Goal: Task Accomplishment & Management: Use online tool/utility

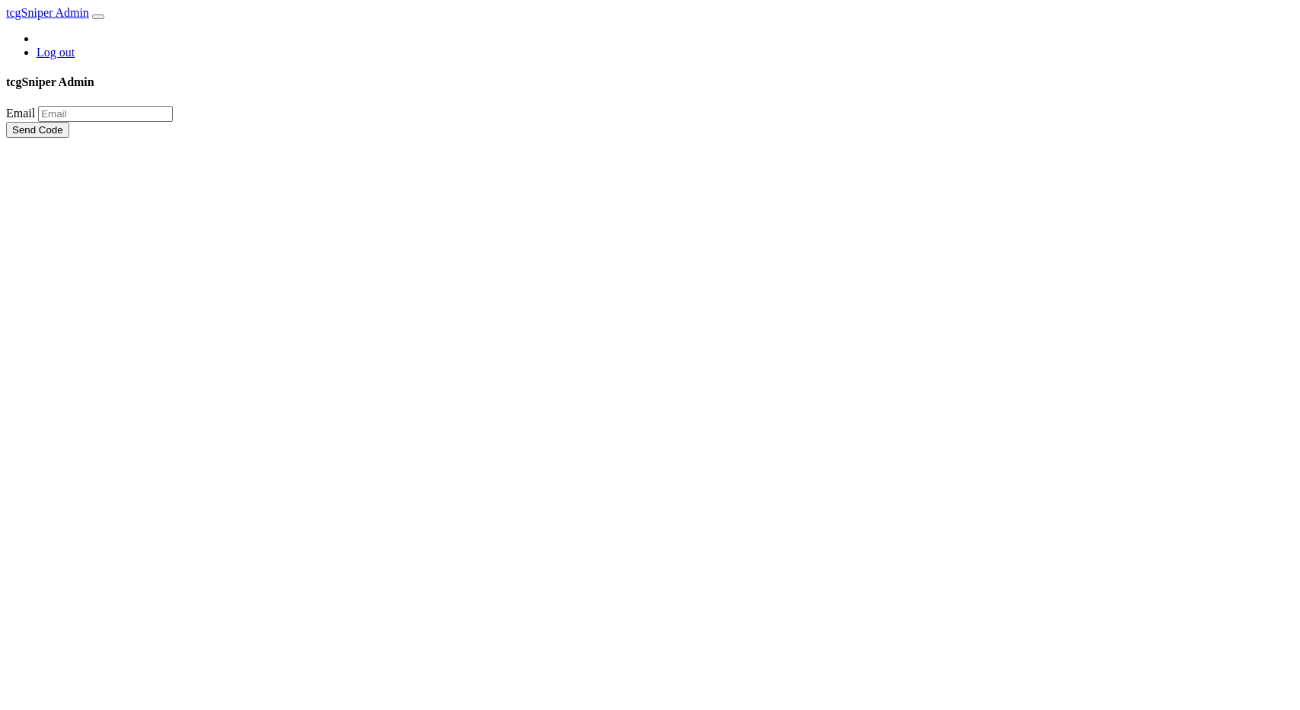
click at [173, 122] on input "email" at bounding box center [105, 114] width 135 height 16
type input "j"
type input "jhosein1997@gmail.com"
click at [6, 122] on button "Send Code" at bounding box center [37, 130] width 63 height 16
paste input "3lp7S7"
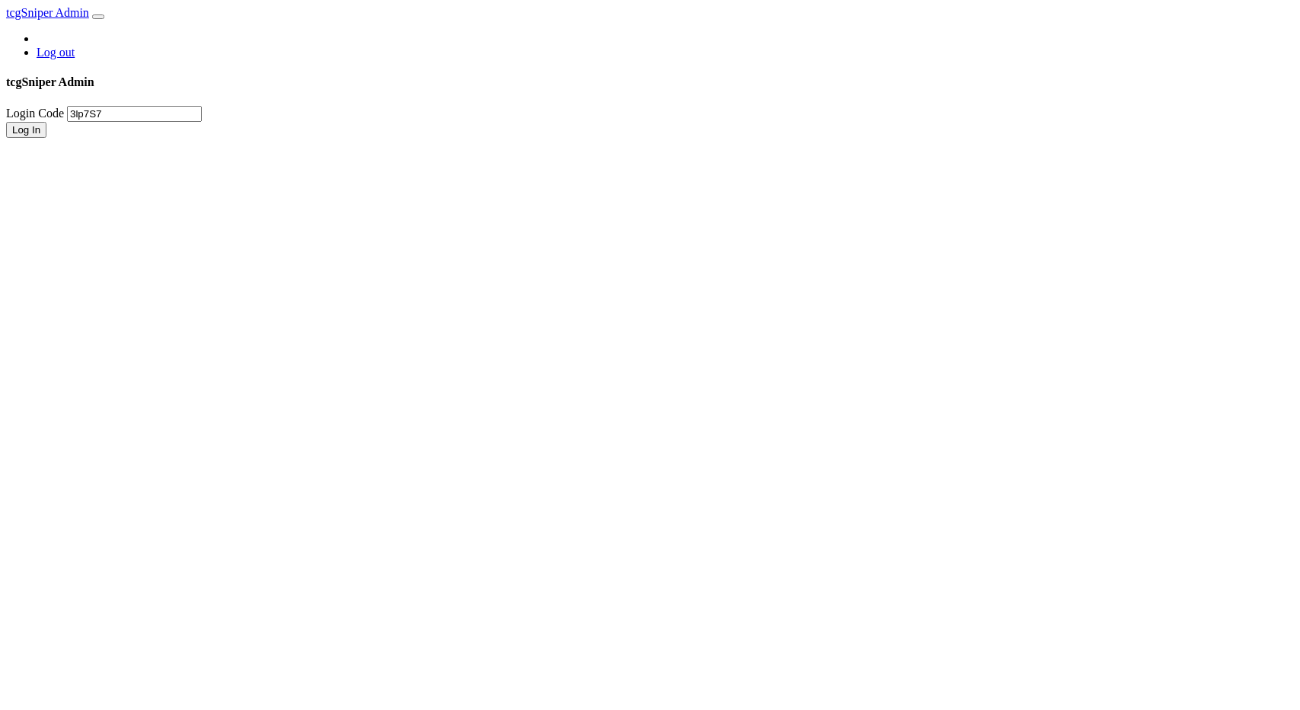
type input "3lp7S7"
click at [761, 138] on form "Login Code 3lp7S7 Log In" at bounding box center [649, 122] width 1287 height 32
click at [46, 138] on button "Log In" at bounding box center [26, 130] width 40 height 16
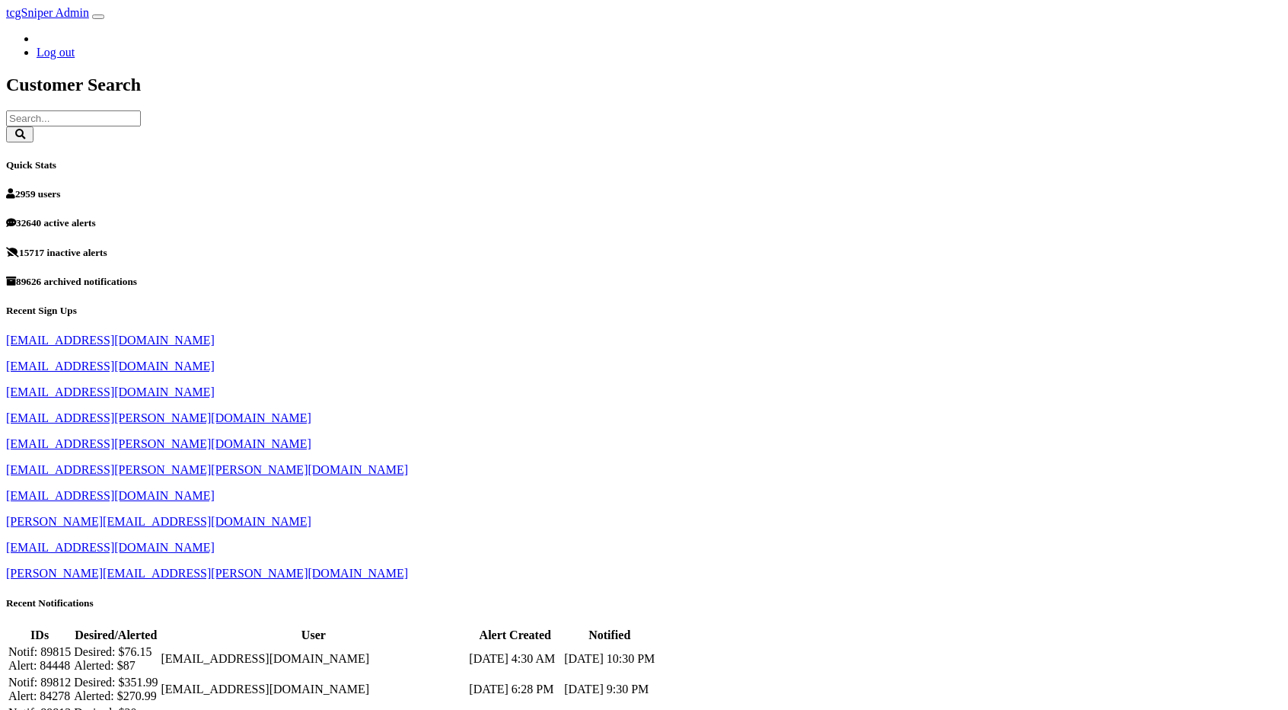
click at [141, 110] on input "text" at bounding box center [73, 118] width 135 height 16
type input "kurtis"
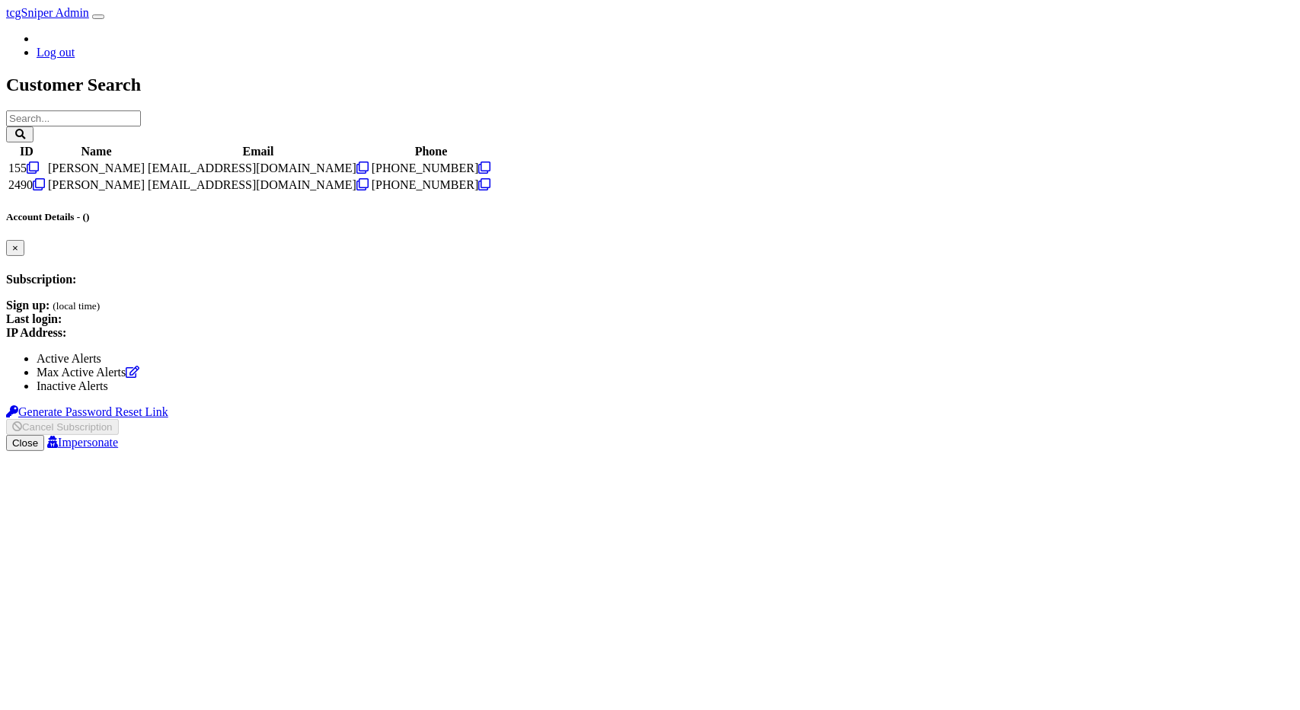
click at [369, 193] on td "kurtis@uthentic.net" at bounding box center [258, 184] width 222 height 15
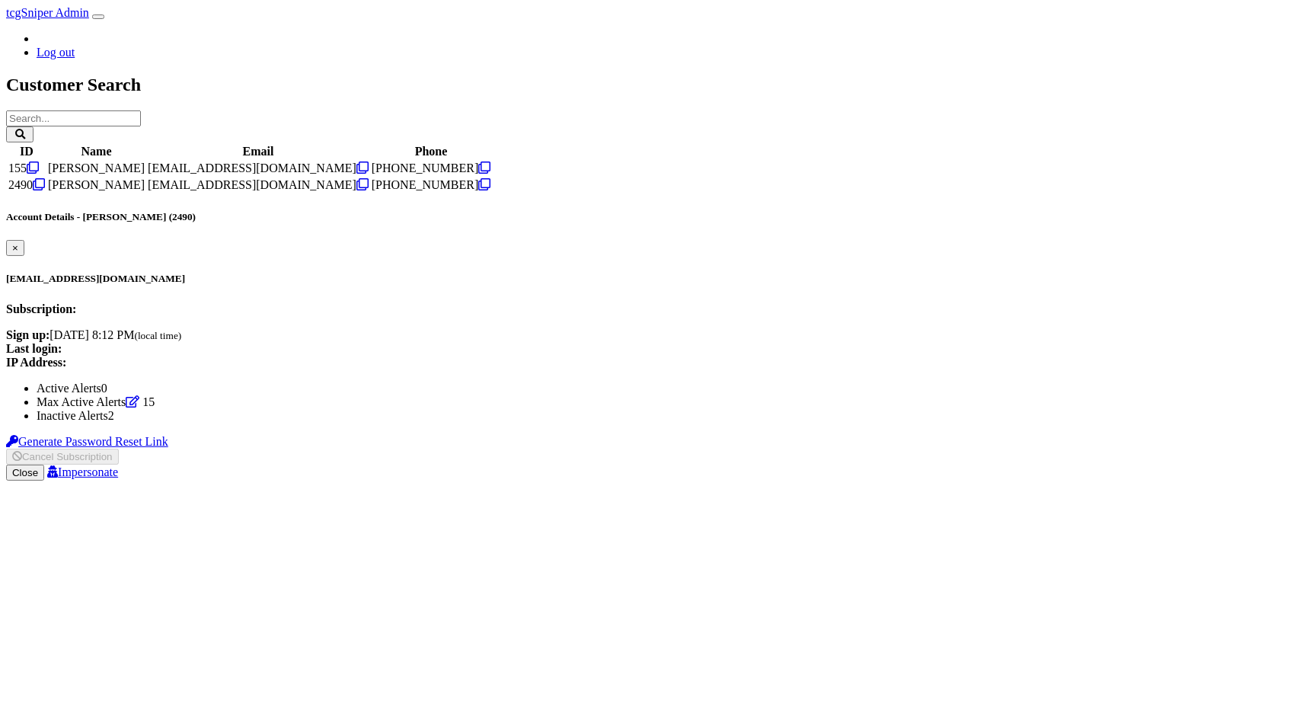
click at [118, 465] on link "Impersonate" at bounding box center [82, 471] width 71 height 13
